Goal: Task Accomplishment & Management: Complete application form

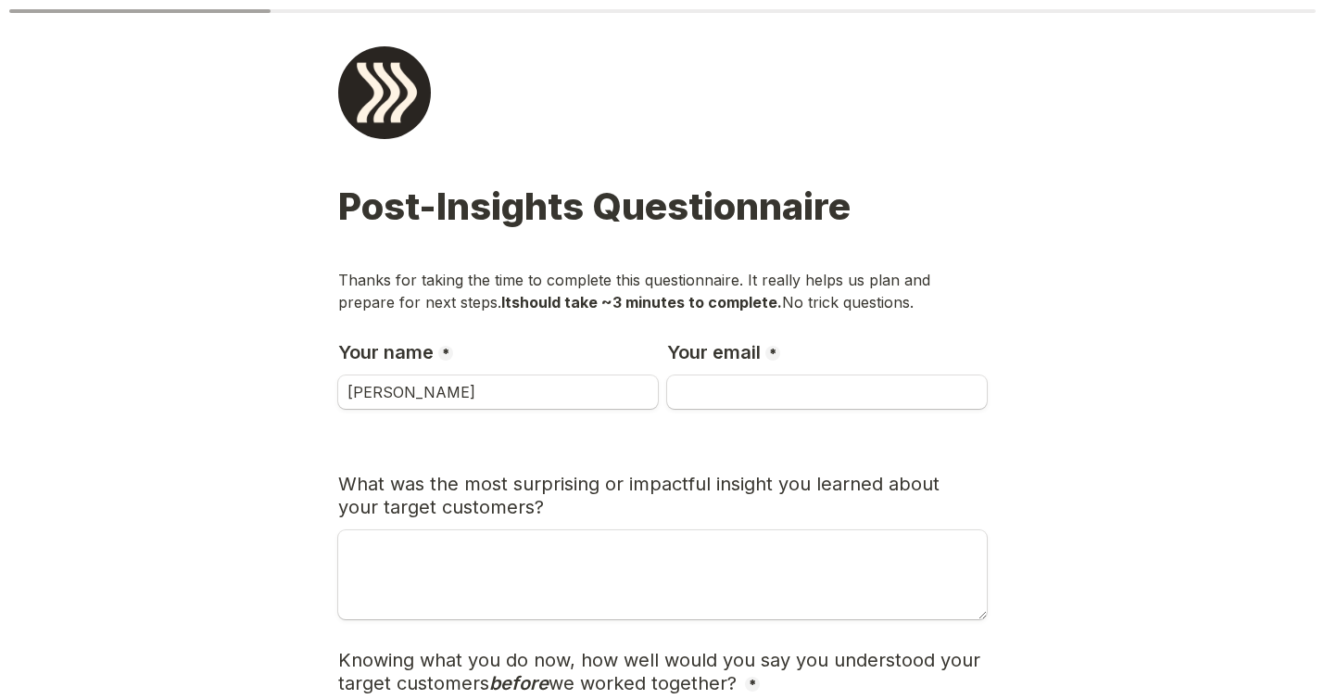
type input "[PERSON_NAME]"
click at [741, 394] on input "Your email" at bounding box center [827, 391] width 320 height 33
type input "[PERSON_NAME]"
click at [668, 493] on span "What was the most surprising or impactful insight you learned about your target…" at bounding box center [641, 495] width 607 height 45
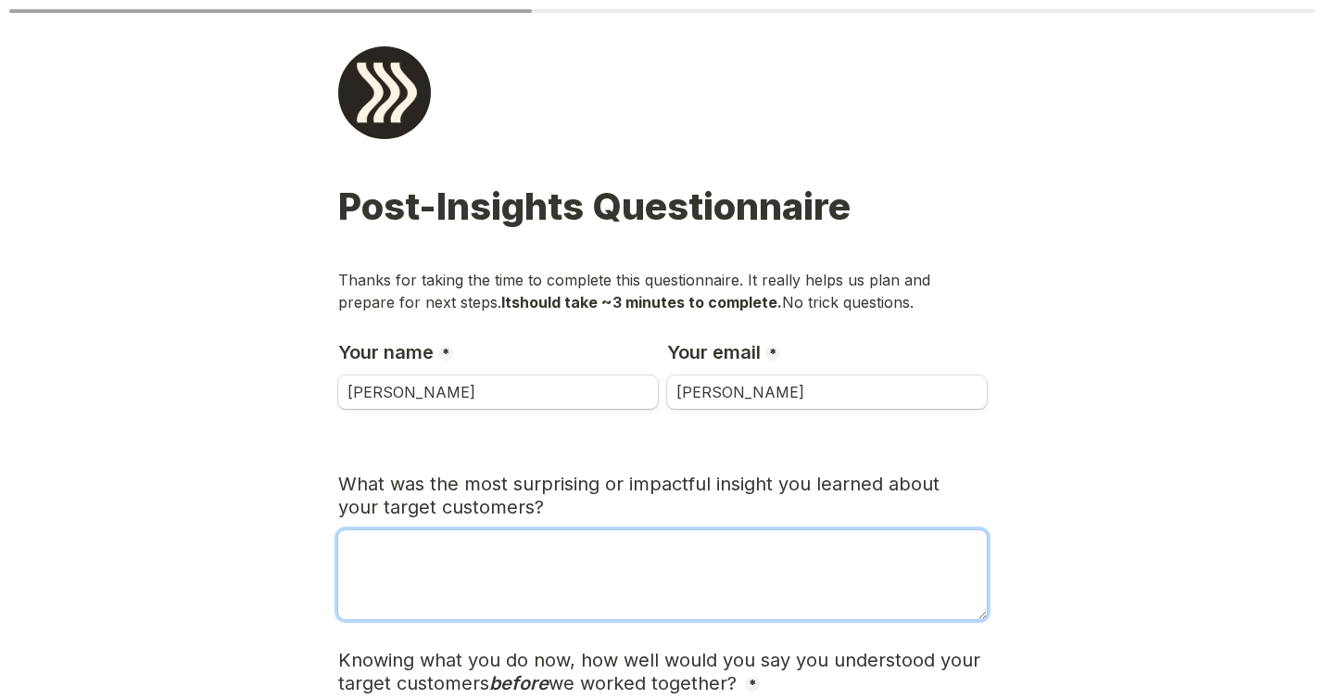
click at [476, 546] on textarea "What was the most surprising or impactful insight you learned about your target…" at bounding box center [662, 574] width 649 height 89
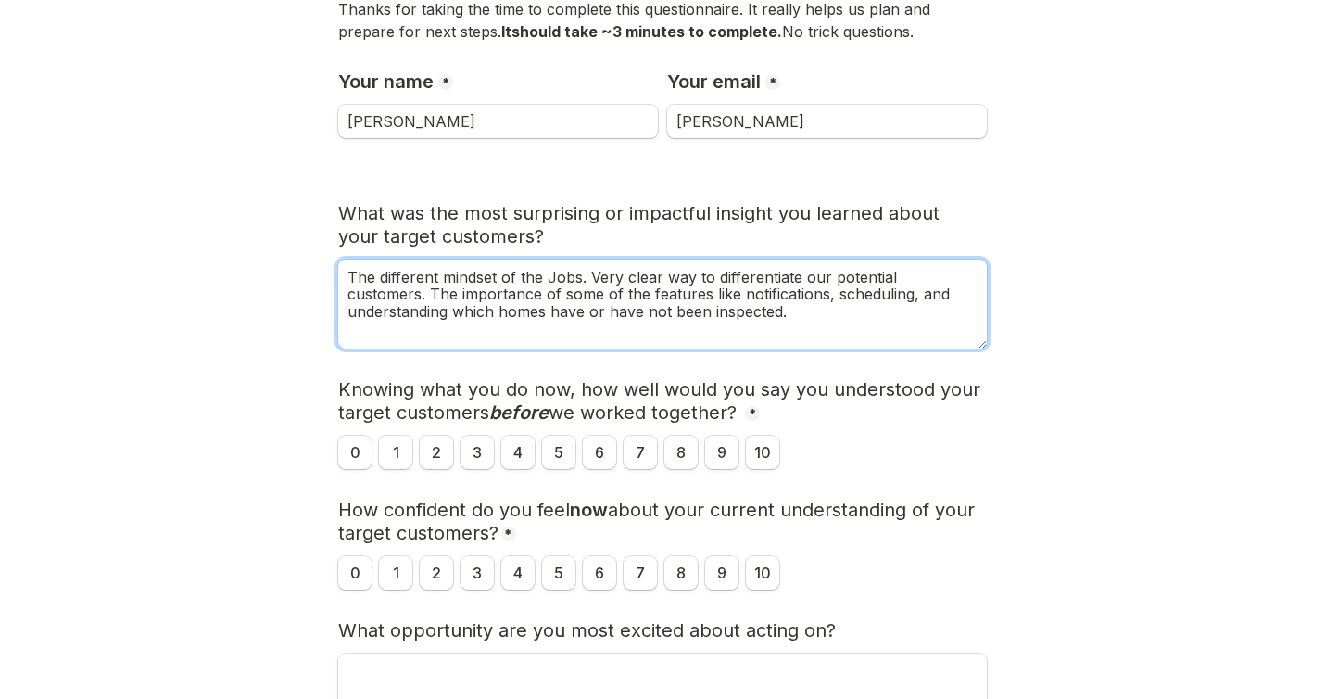
scroll to position [272, 0]
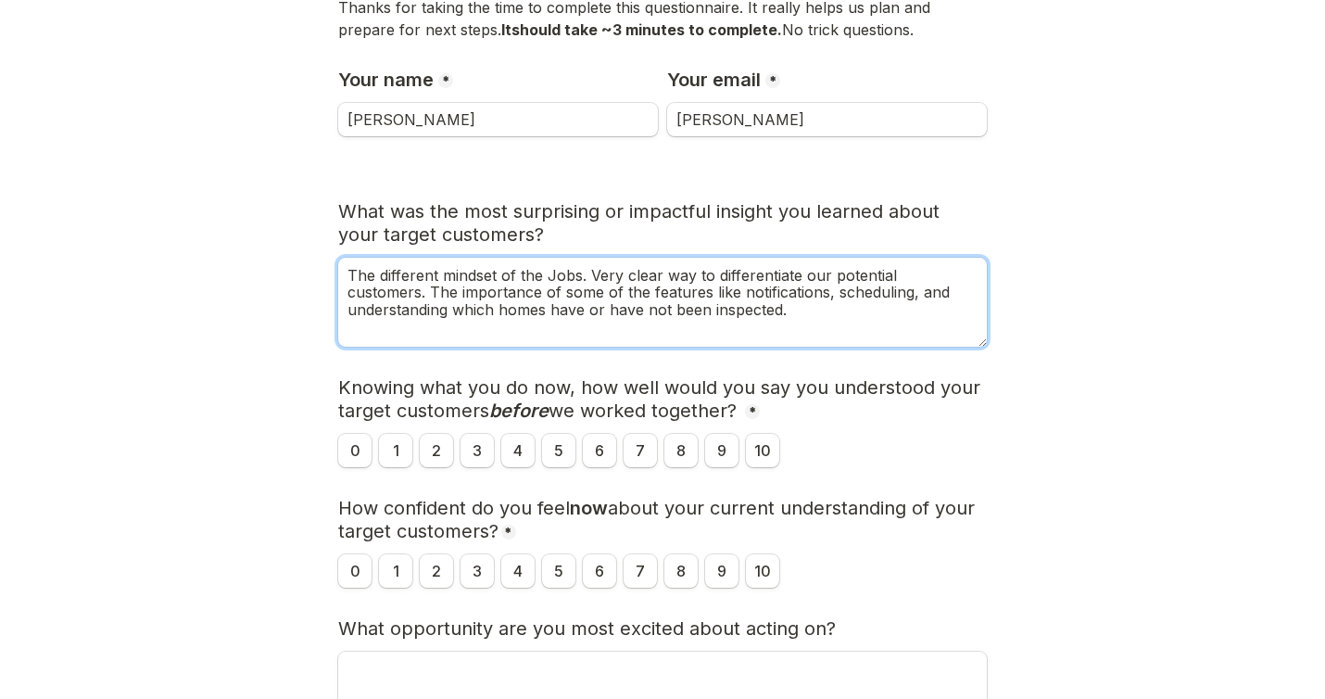
type textarea "The different mindset of the Jobs. Very clear way to differentiate our potentia…"
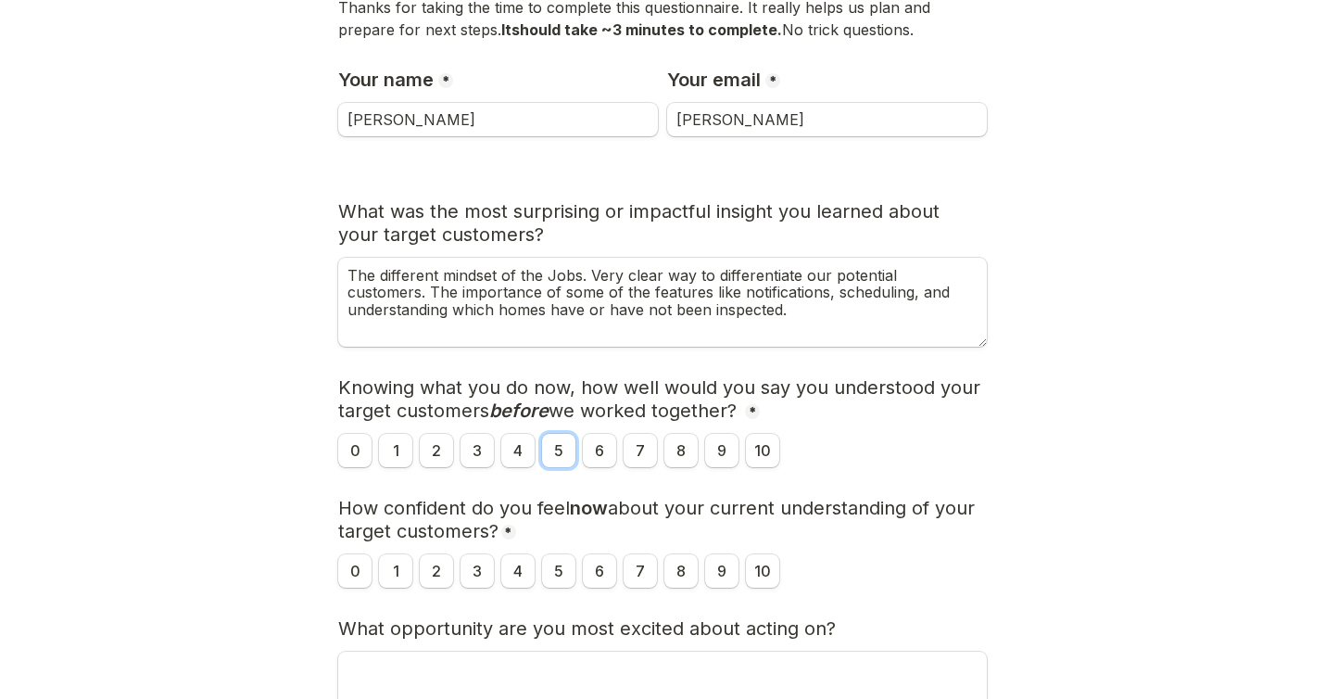
click at [549, 451] on input "5" at bounding box center [558, 450] width 33 height 33
radio input "true"
click at [525, 449] on input "4" at bounding box center [517, 450] width 33 height 33
radio input "true"
click at [716, 573] on input "9" at bounding box center [721, 570] width 33 height 33
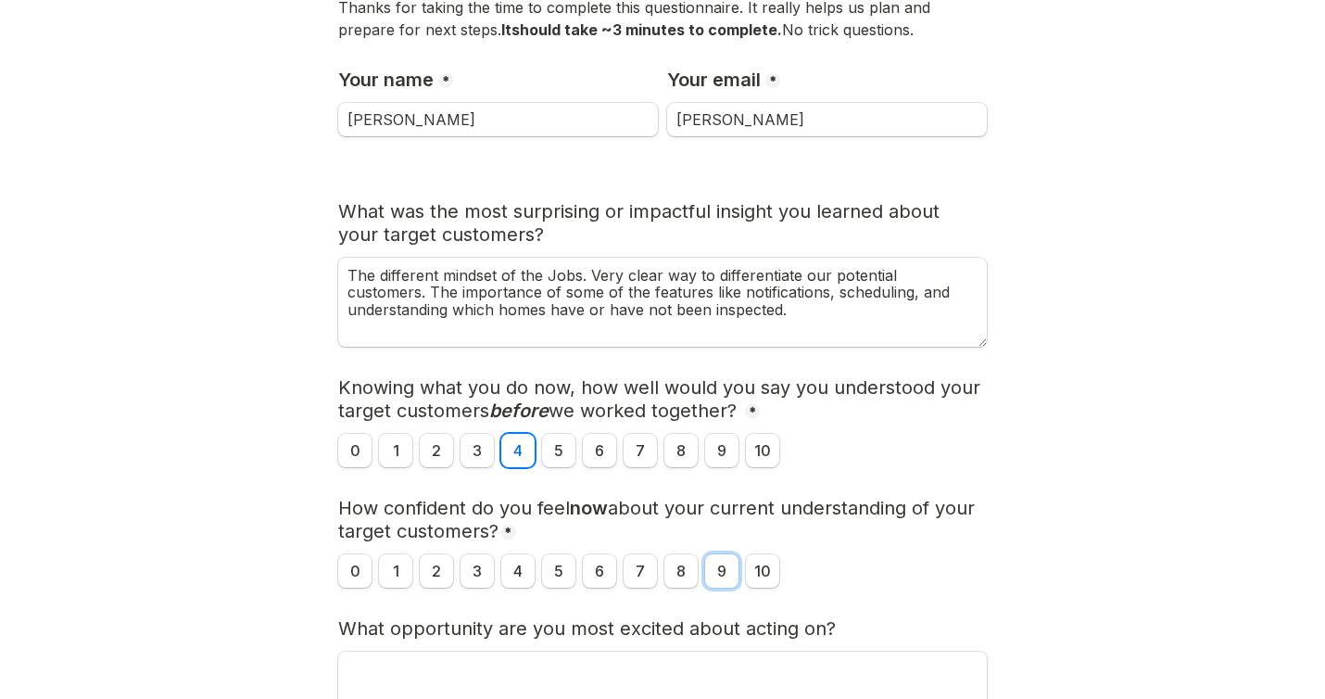
radio input "true"
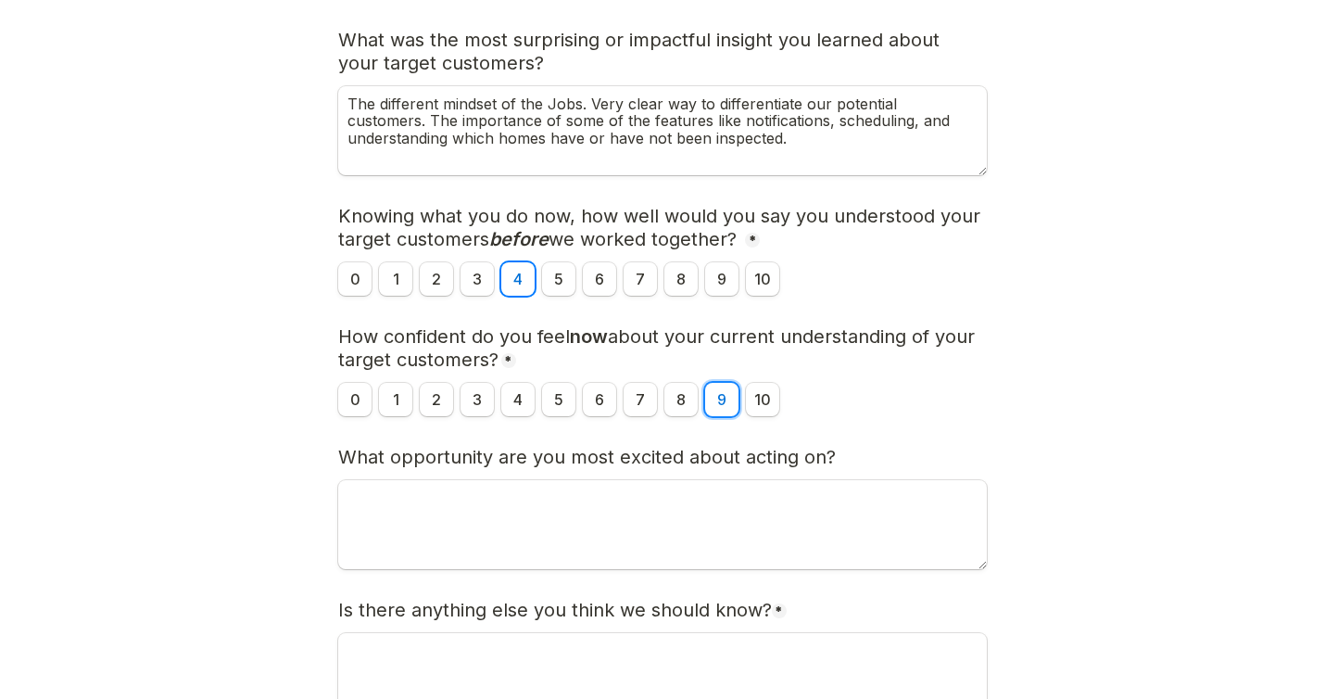
scroll to position [447, 0]
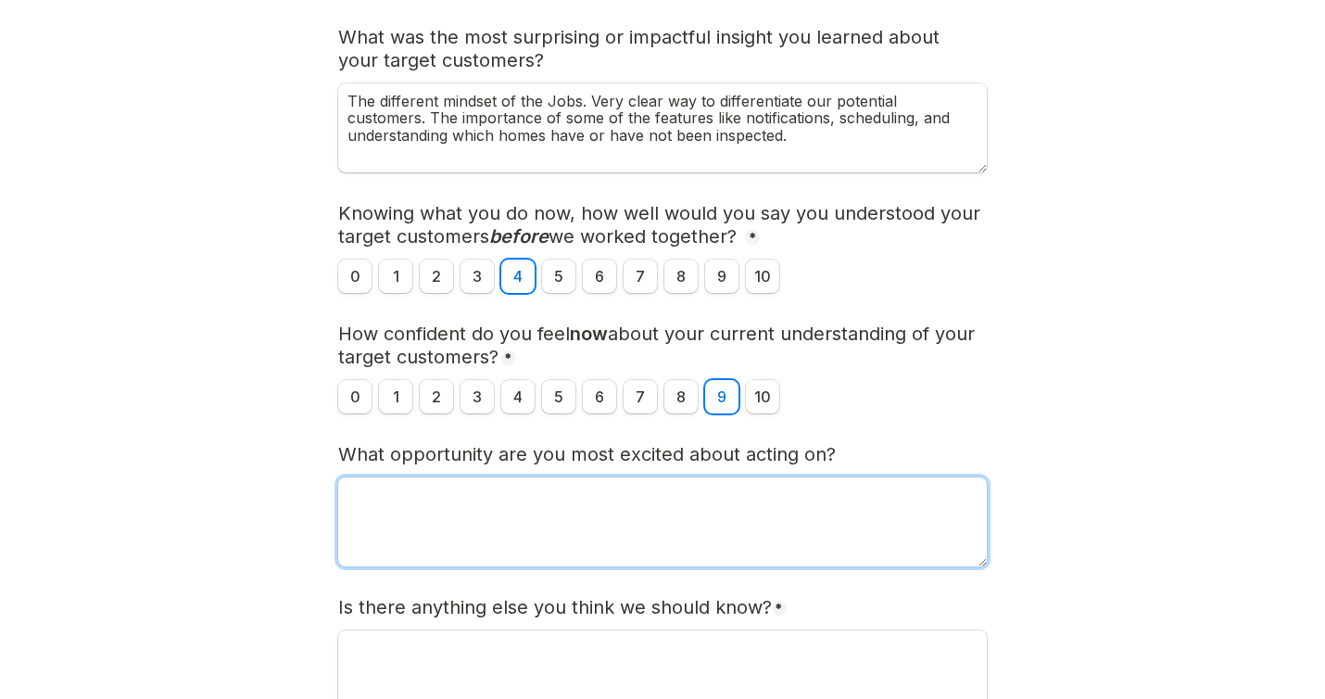
click at [407, 498] on textarea "What opportunity are you most excited about acting on?" at bounding box center [662, 521] width 649 height 89
type textarea "R"
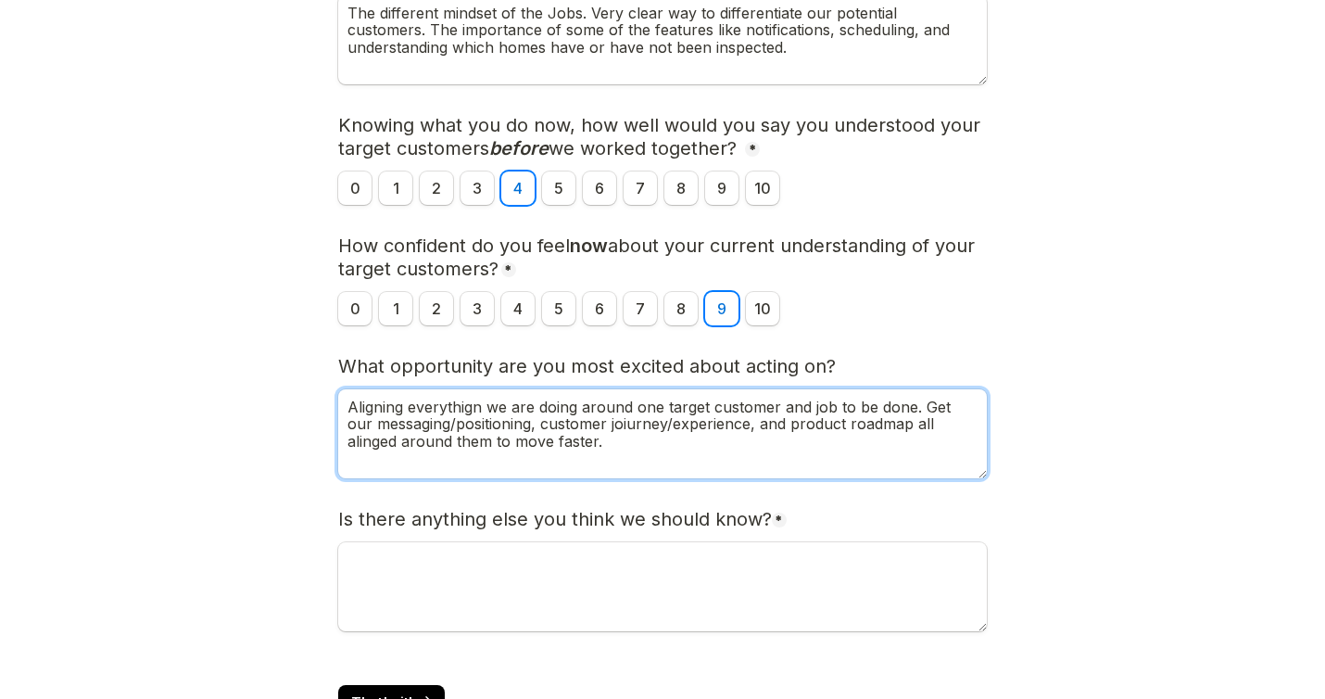
scroll to position [610, 0]
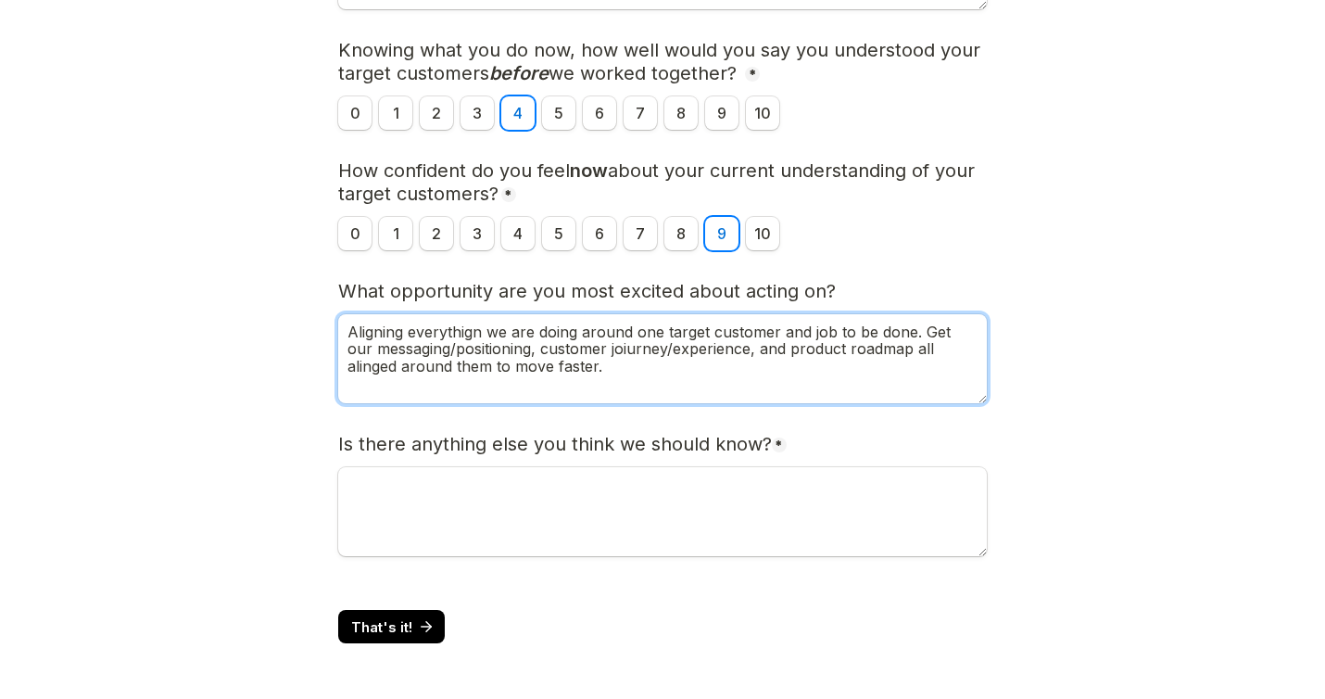
type textarea "Aligning everythign we are doing around one target customer and job to be done.…"
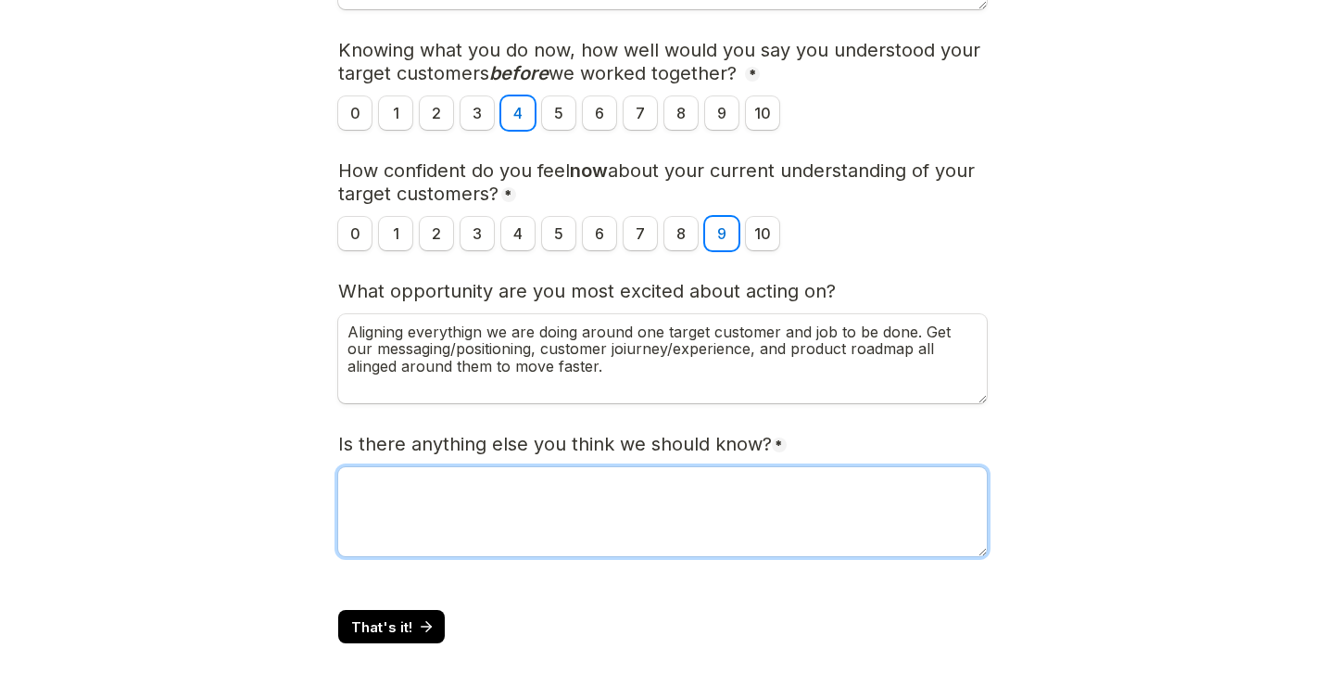
click at [495, 483] on textarea "Is there anything else you think we should know?" at bounding box center [662, 511] width 649 height 89
type textarea "No"
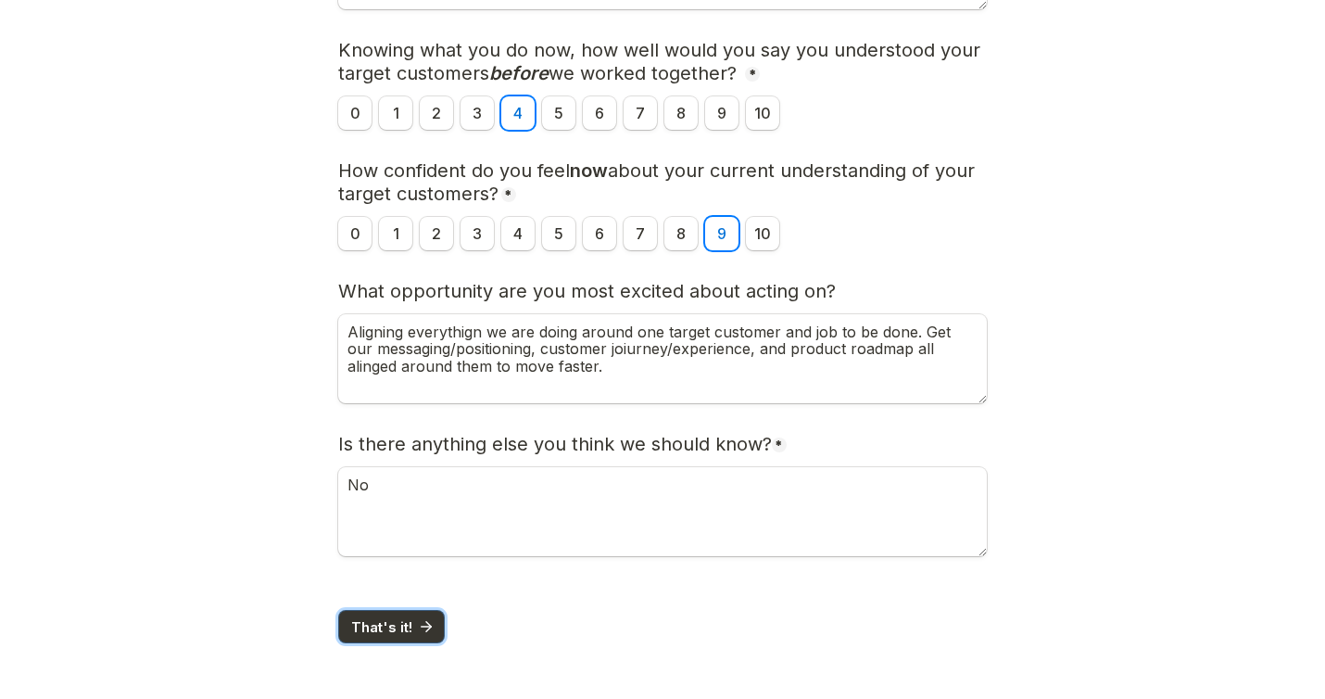
click at [418, 624] on icon "submit" at bounding box center [426, 626] width 17 height 17
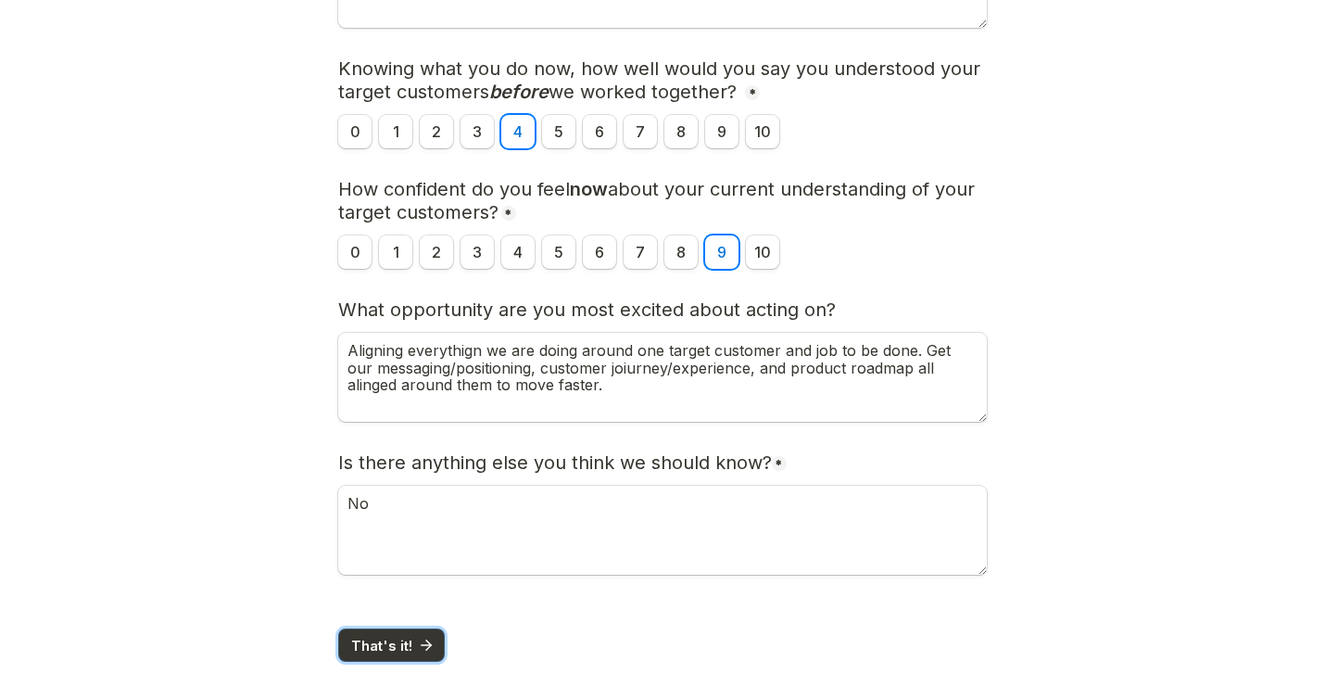
scroll to position [43, 0]
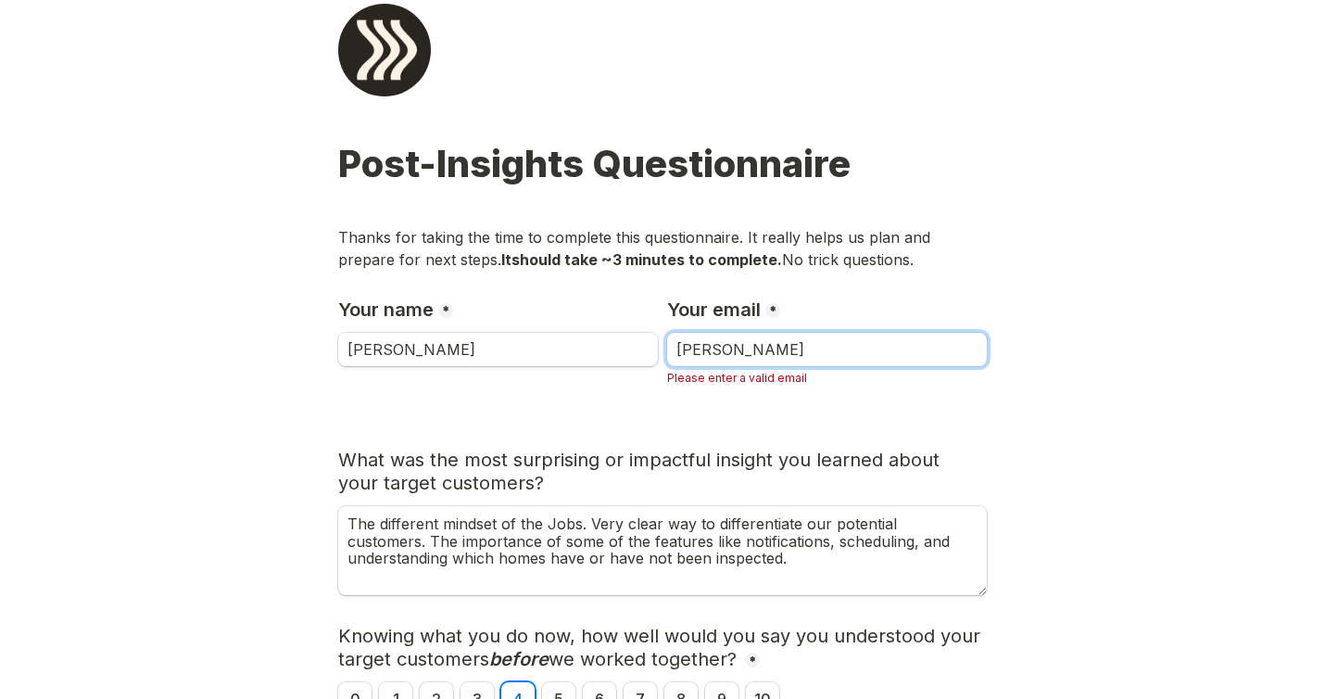
drag, startPoint x: 740, startPoint y: 350, endPoint x: 672, endPoint y: 352, distance: 67.7
click at [672, 352] on input "[PERSON_NAME]" at bounding box center [827, 349] width 320 height 33
type input "[EMAIL_ADDRESS][DOMAIN_NAME]"
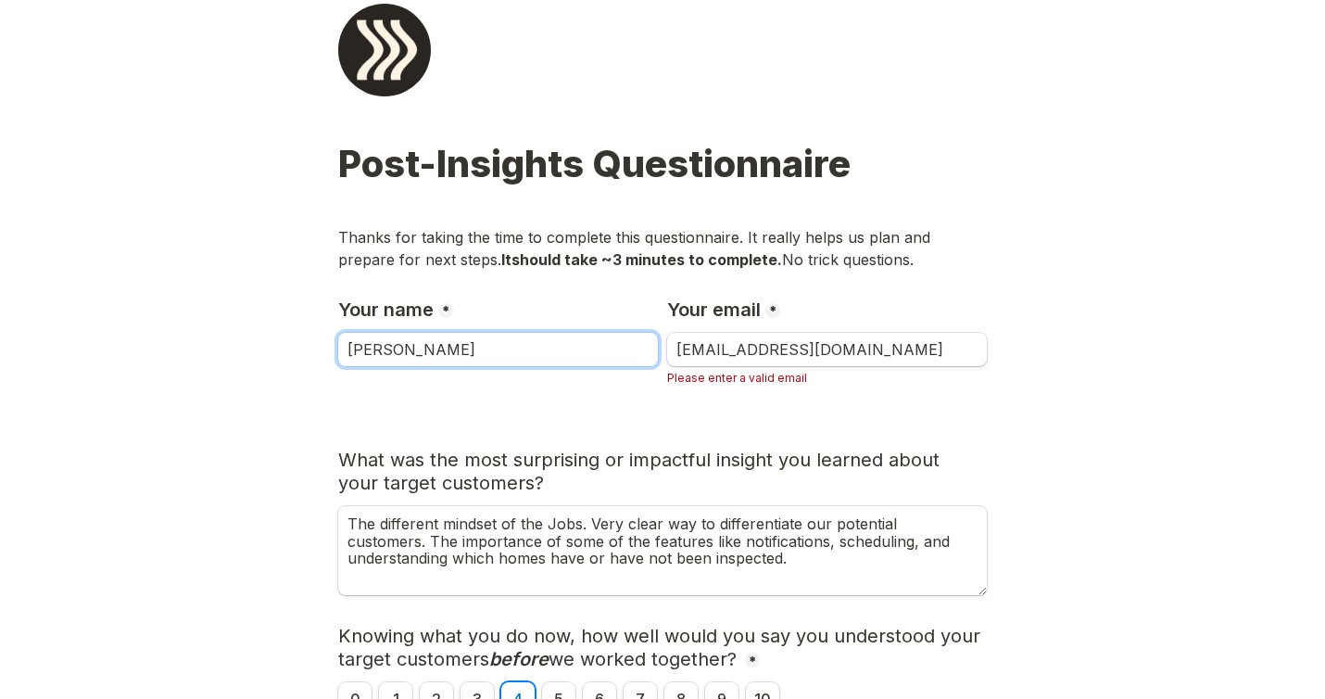
click at [464, 355] on input "[PERSON_NAME]" at bounding box center [498, 349] width 320 height 33
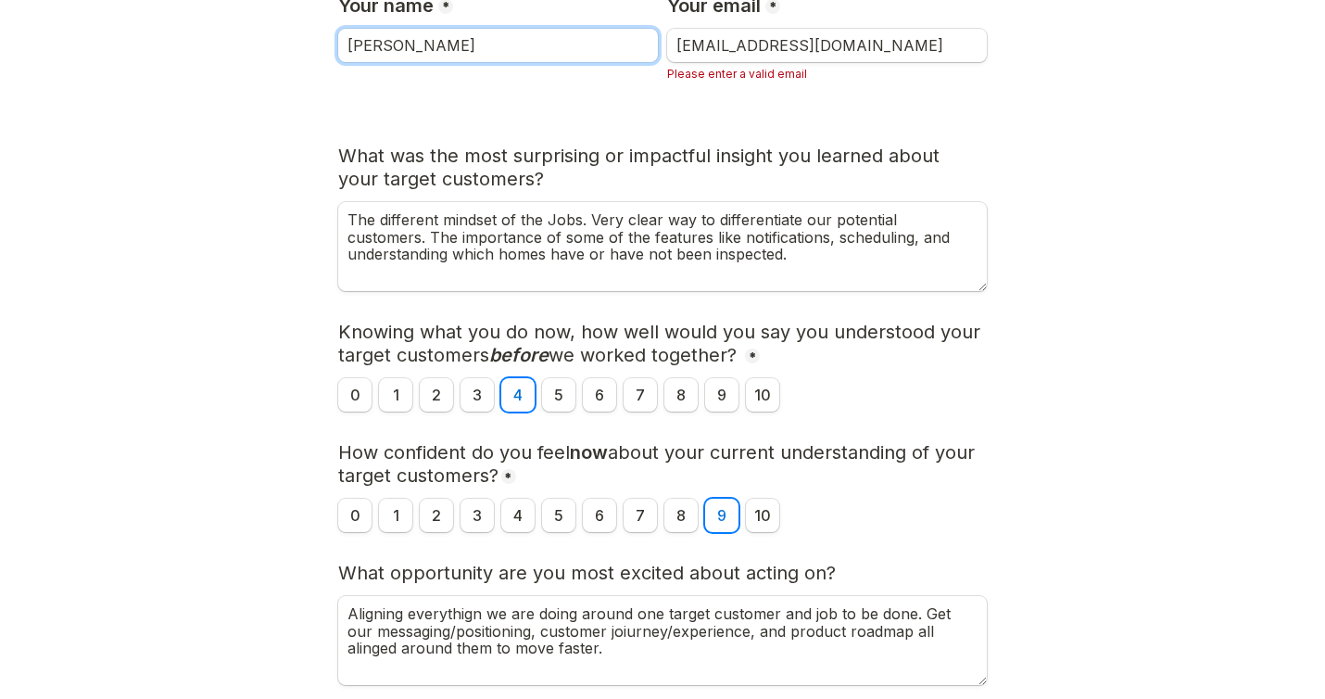
scroll to position [267, 0]
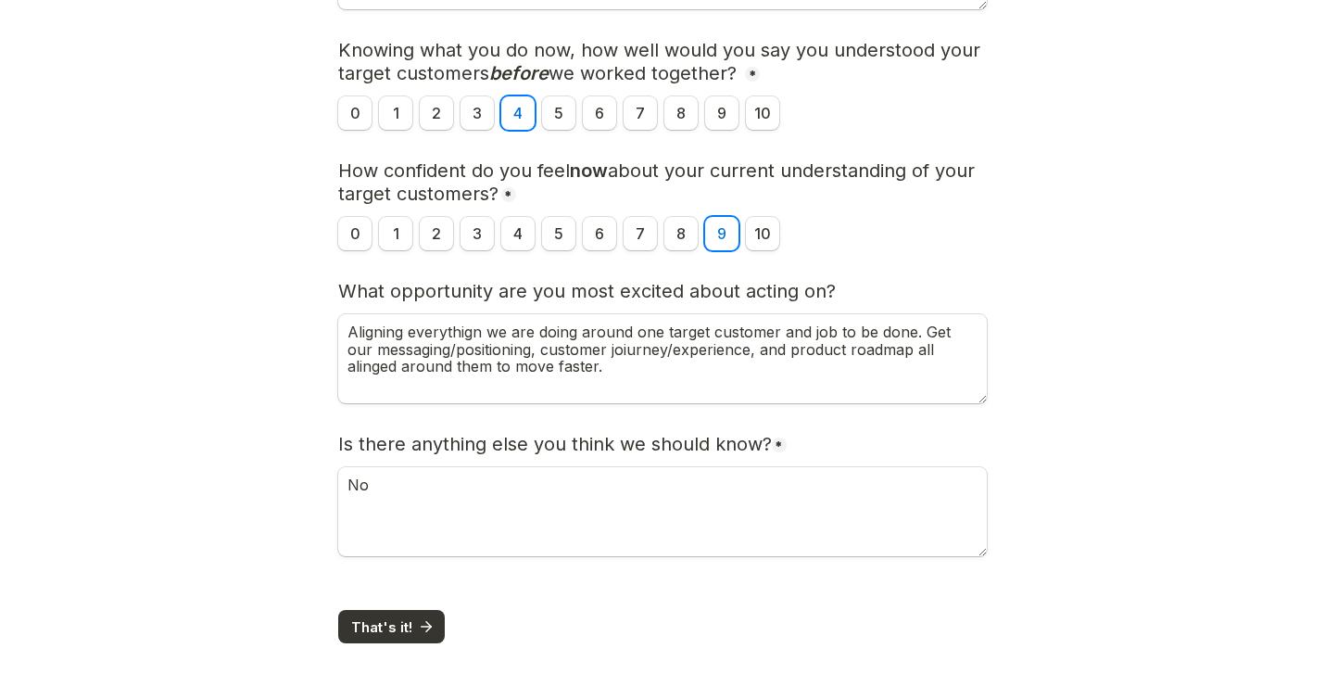
type input "[PERSON_NAME]"
click at [407, 621] on span "That's it!" at bounding box center [381, 627] width 61 height 14
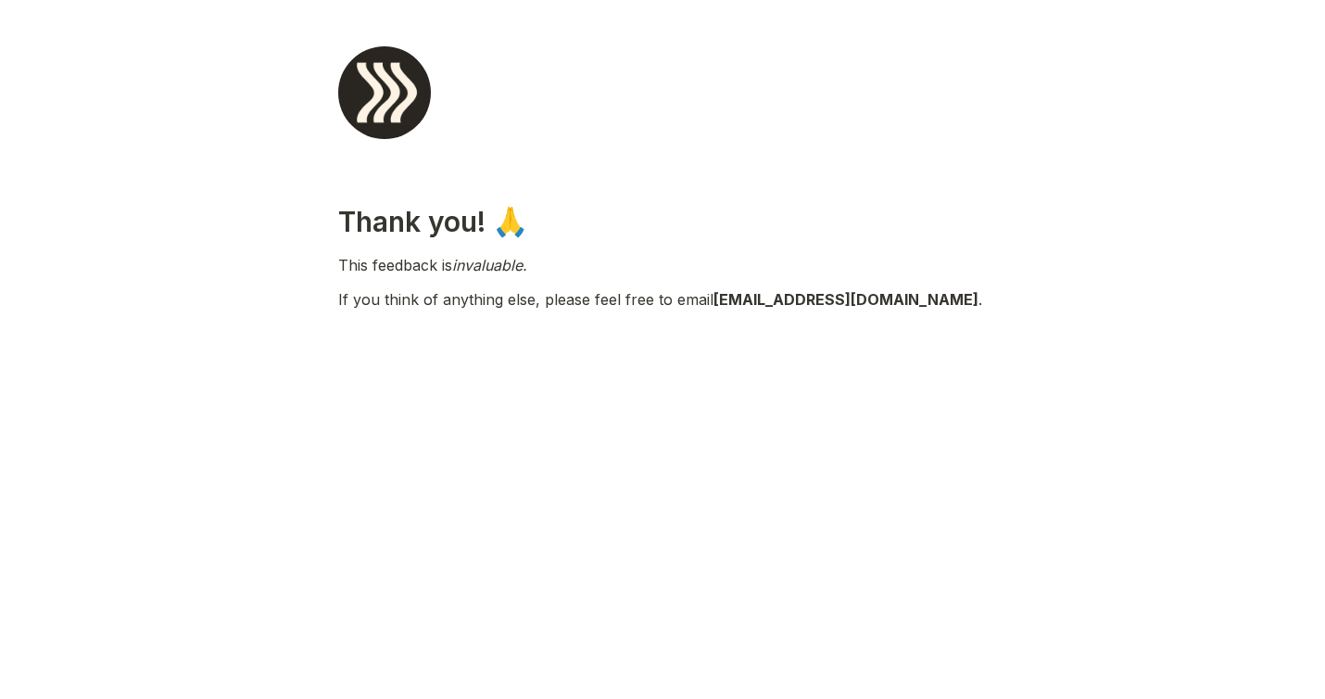
scroll to position [0, 0]
